Goal: Transaction & Acquisition: Purchase product/service

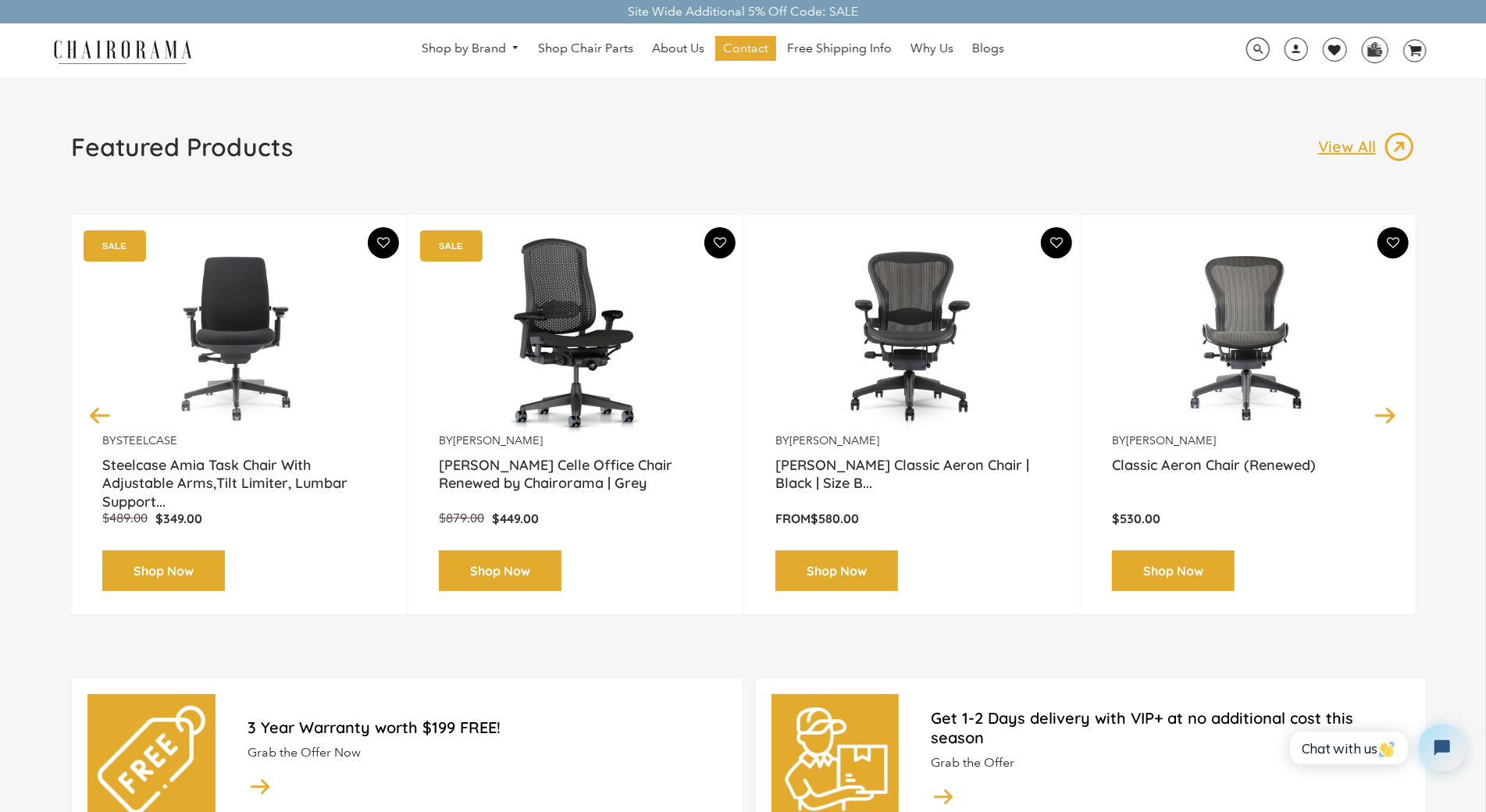
scroll to position [27, 0]
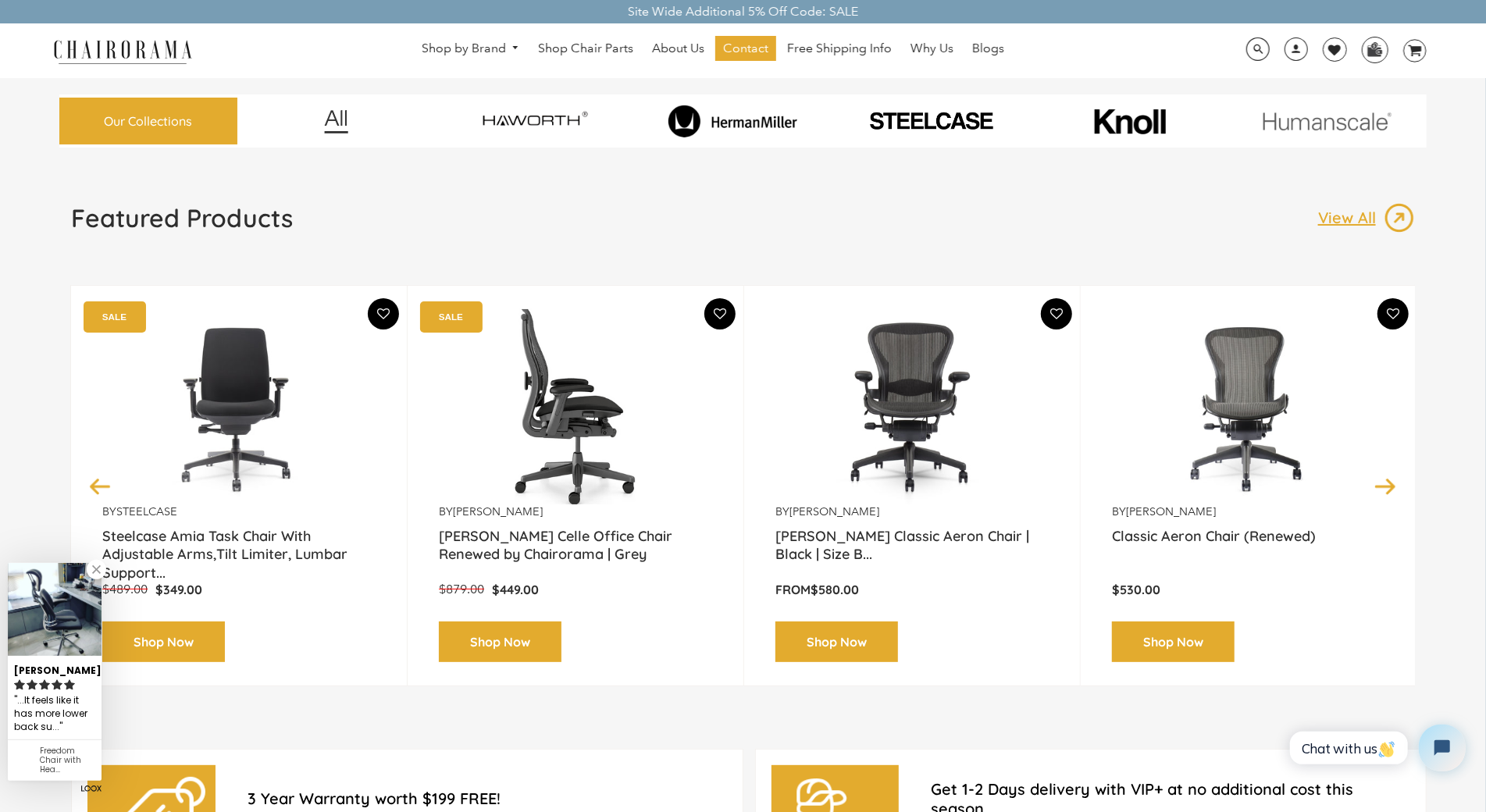
click at [576, 477] on img at bounding box center [575, 406] width 273 height 195
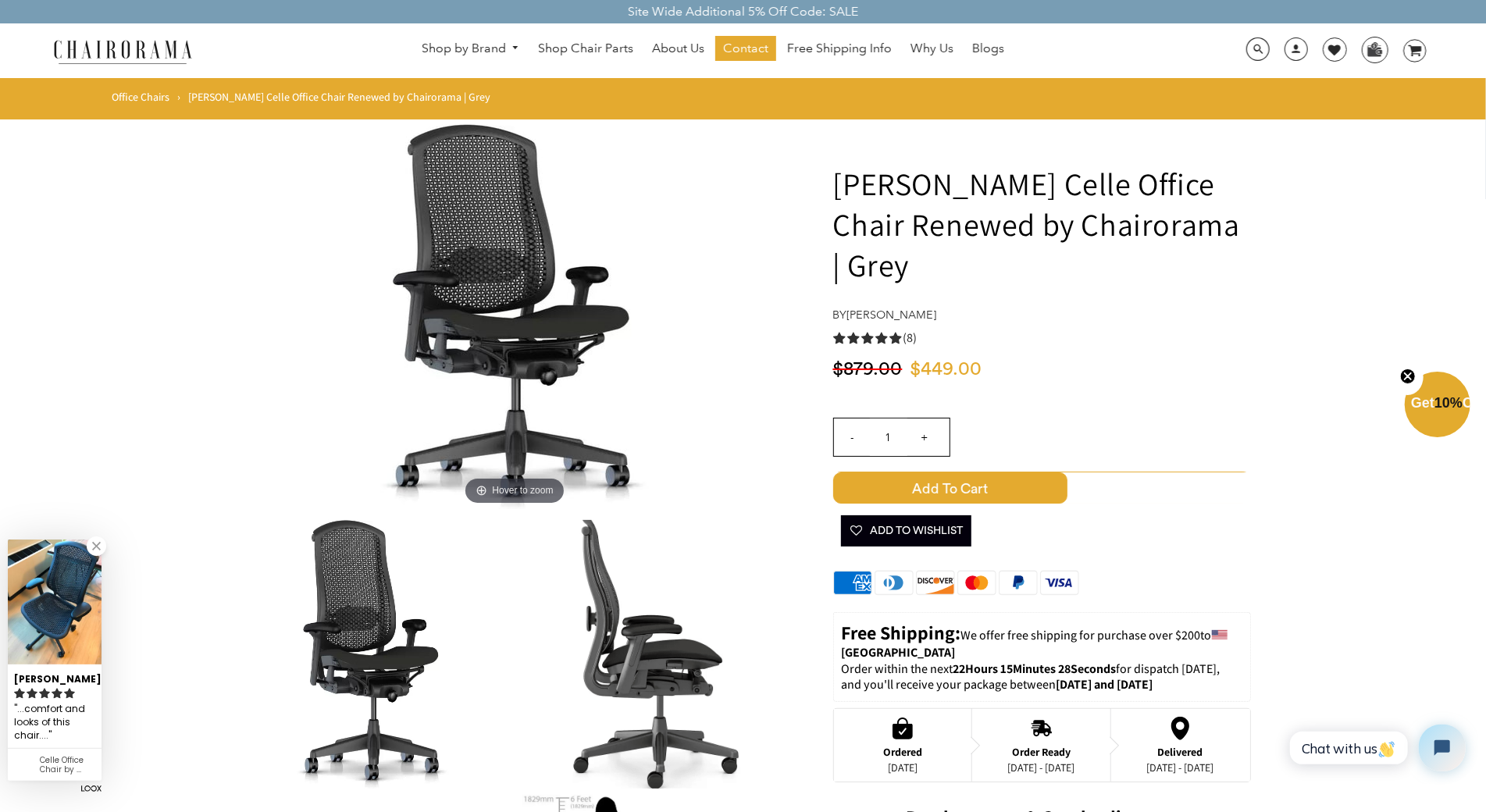
click at [576, 477] on img at bounding box center [514, 316] width 468 height 385
